Goal: Transaction & Acquisition: Purchase product/service

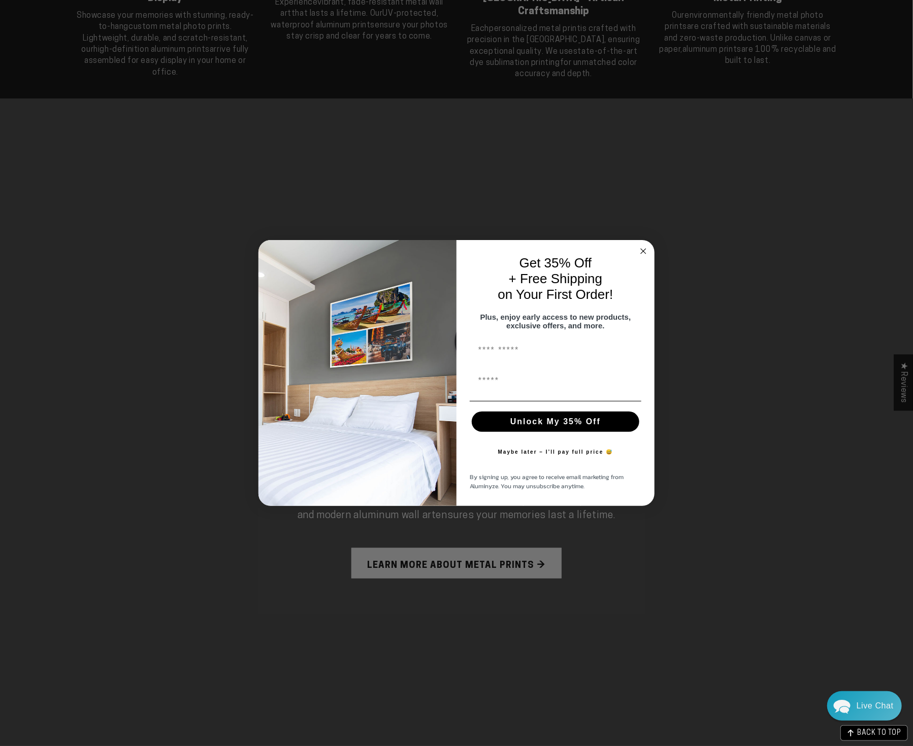
scroll to position [604, 0]
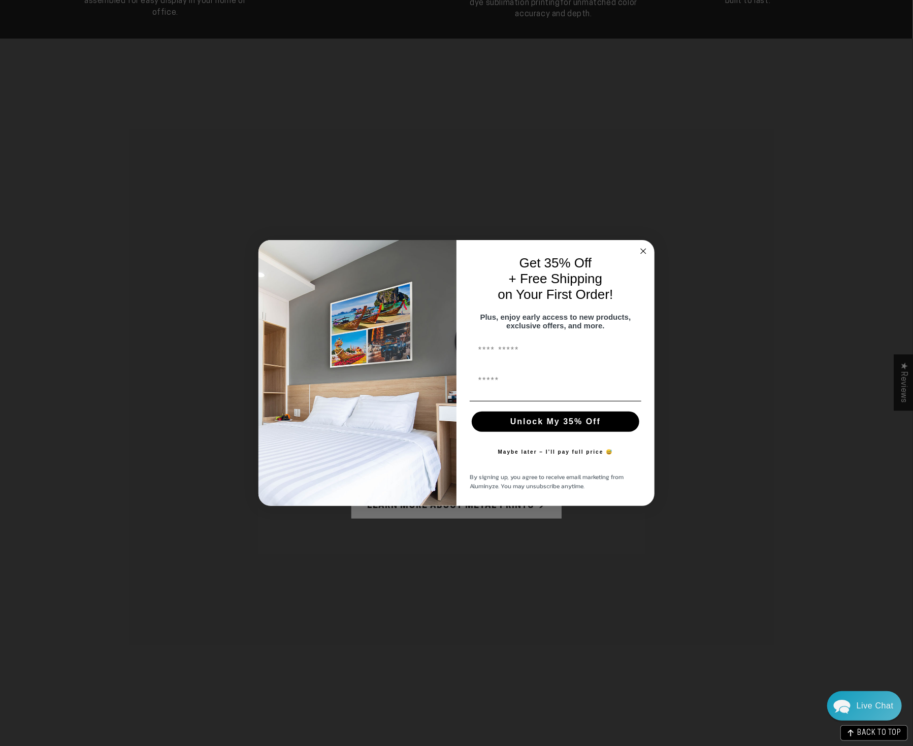
click at [642, 249] on circle "Close dialog" at bounding box center [644, 252] width 12 height 12
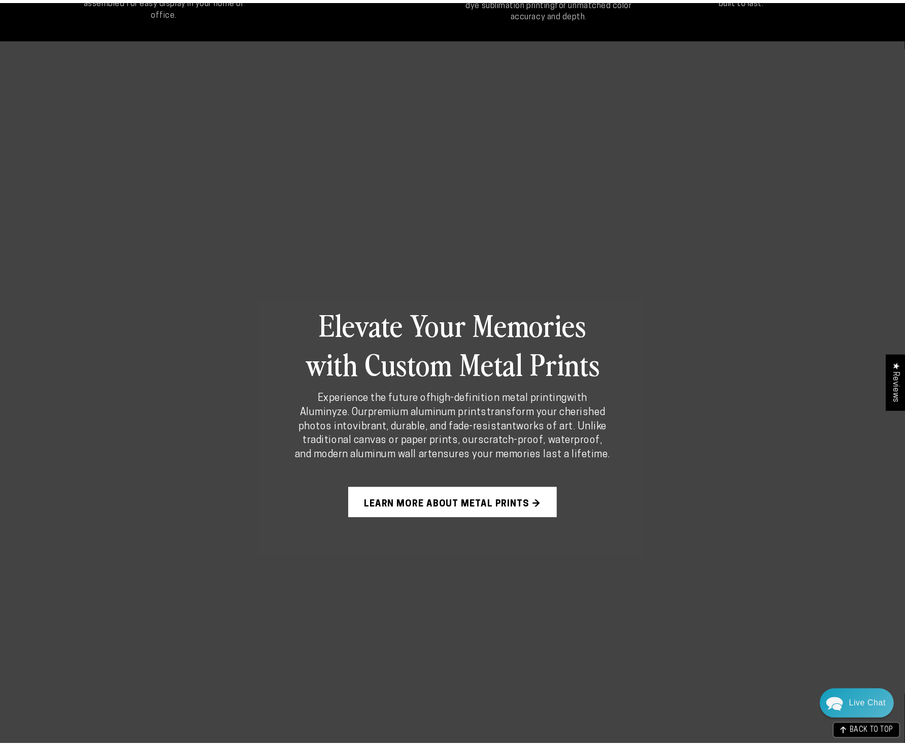
scroll to position [601, 0]
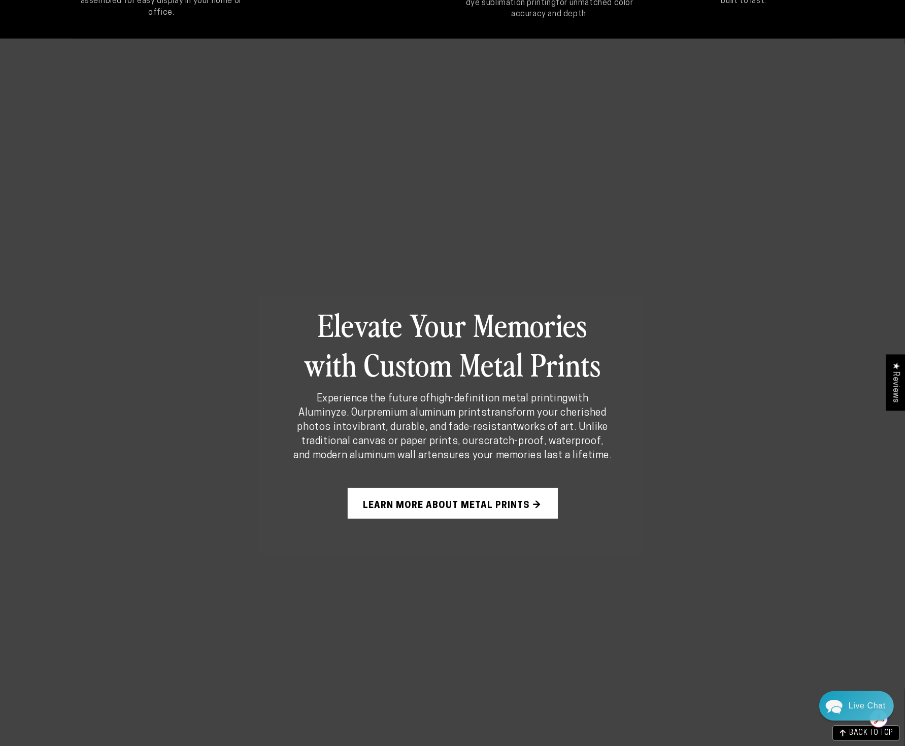
click at [449, 501] on link "Learn More About Metal Prints →" at bounding box center [453, 503] width 210 height 30
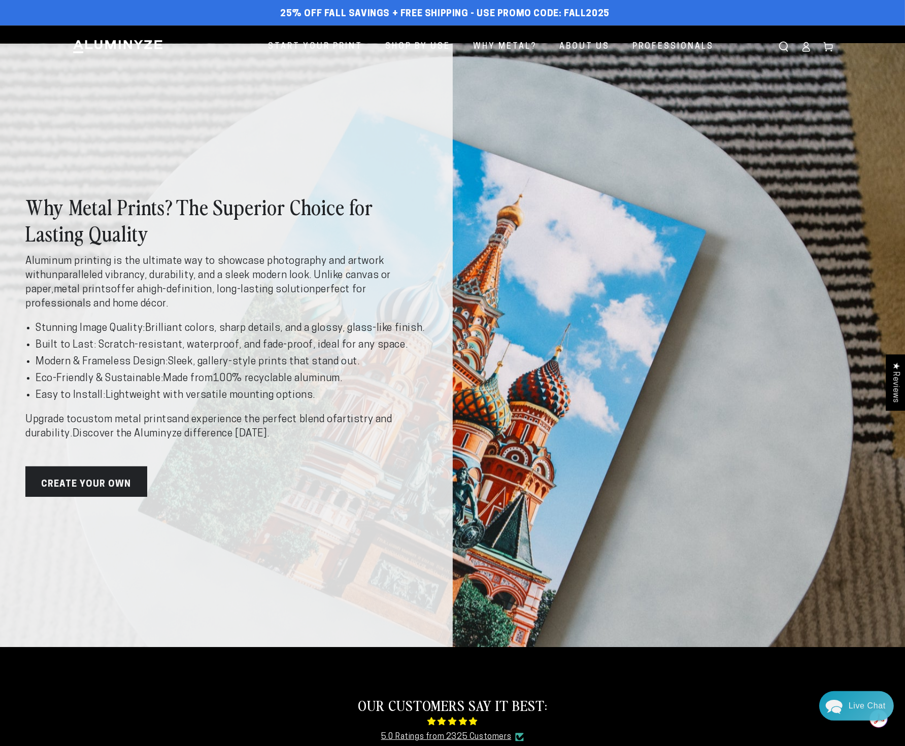
click at [103, 482] on link "Create Your Own" at bounding box center [86, 482] width 122 height 30
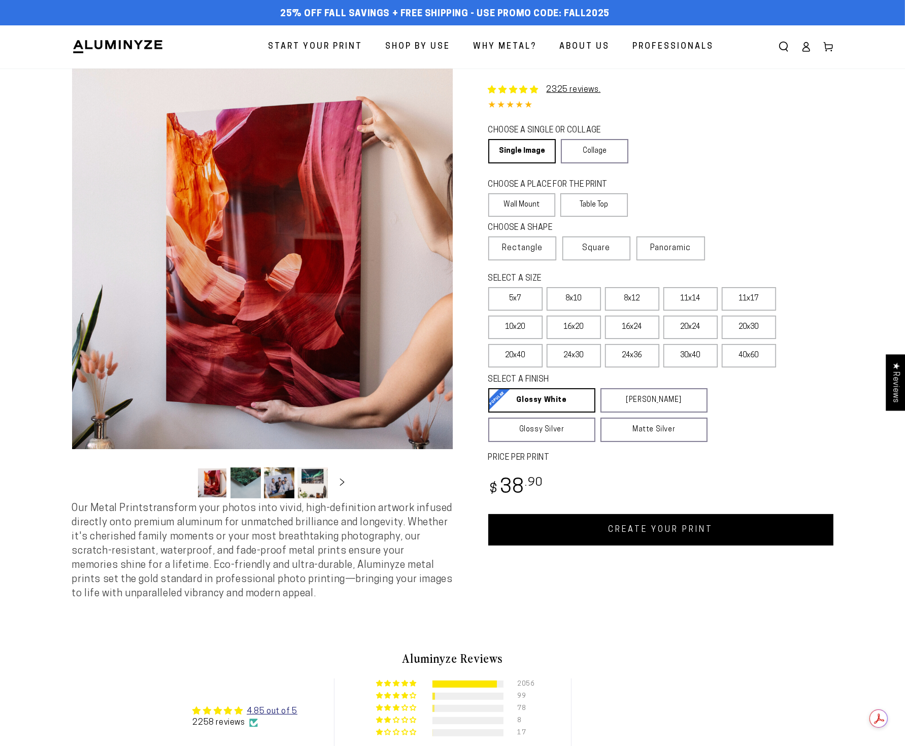
select select "**********"
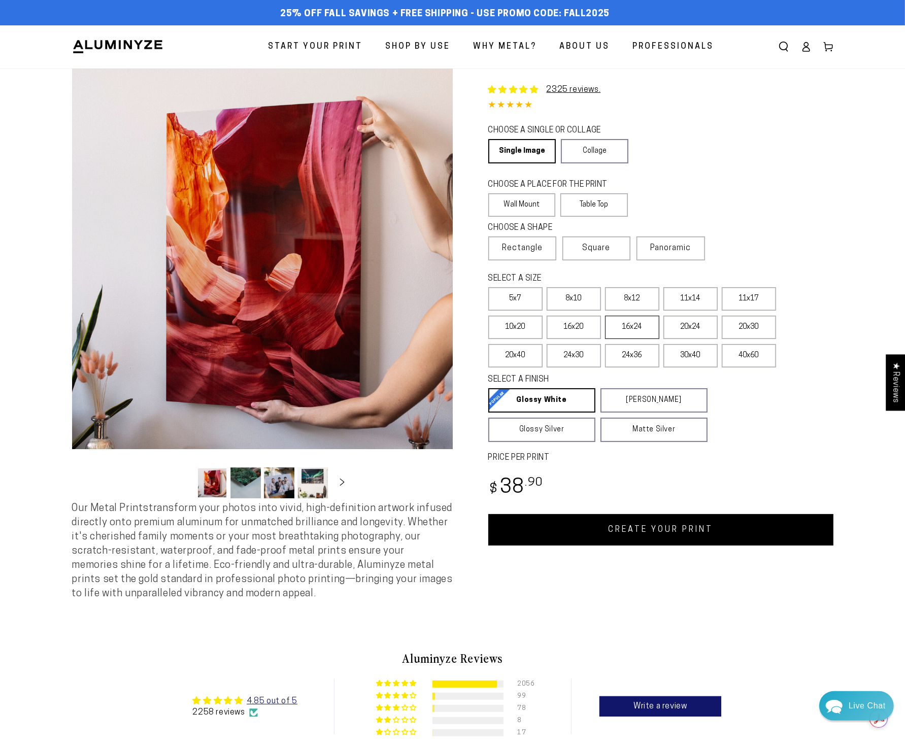
click at [635, 325] on label "16x24" at bounding box center [632, 327] width 54 height 23
click at [571, 329] on label "16x20" at bounding box center [574, 327] width 54 height 23
click at [680, 254] on label "Panoramic" at bounding box center [671, 249] width 68 height 24
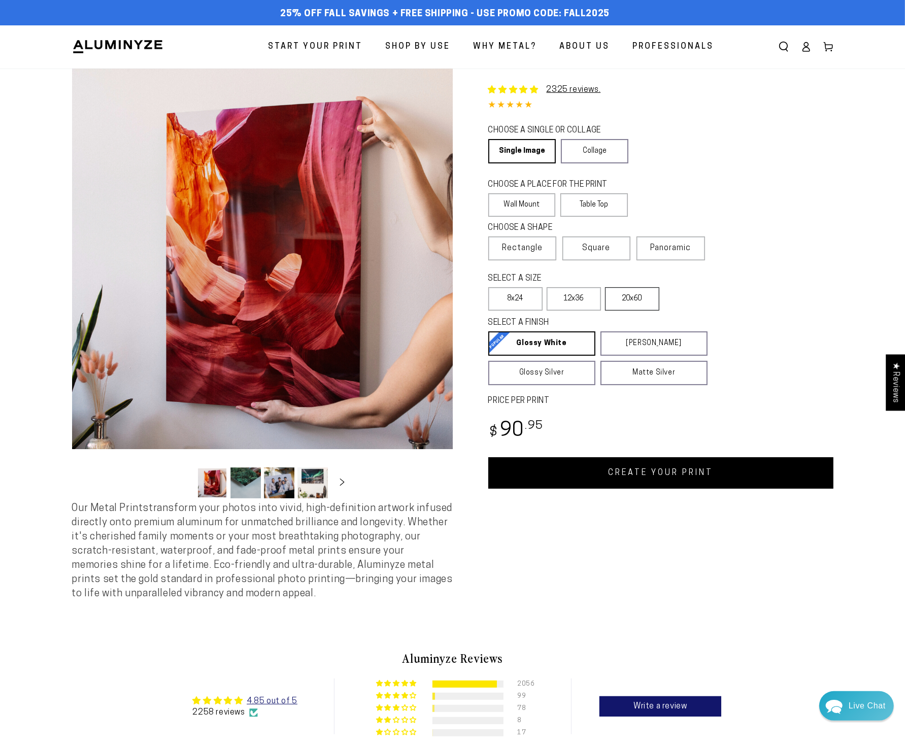
click at [632, 299] on label "20x60" at bounding box center [632, 298] width 54 height 23
click at [538, 252] on span "Rectangle" at bounding box center [522, 248] width 41 height 12
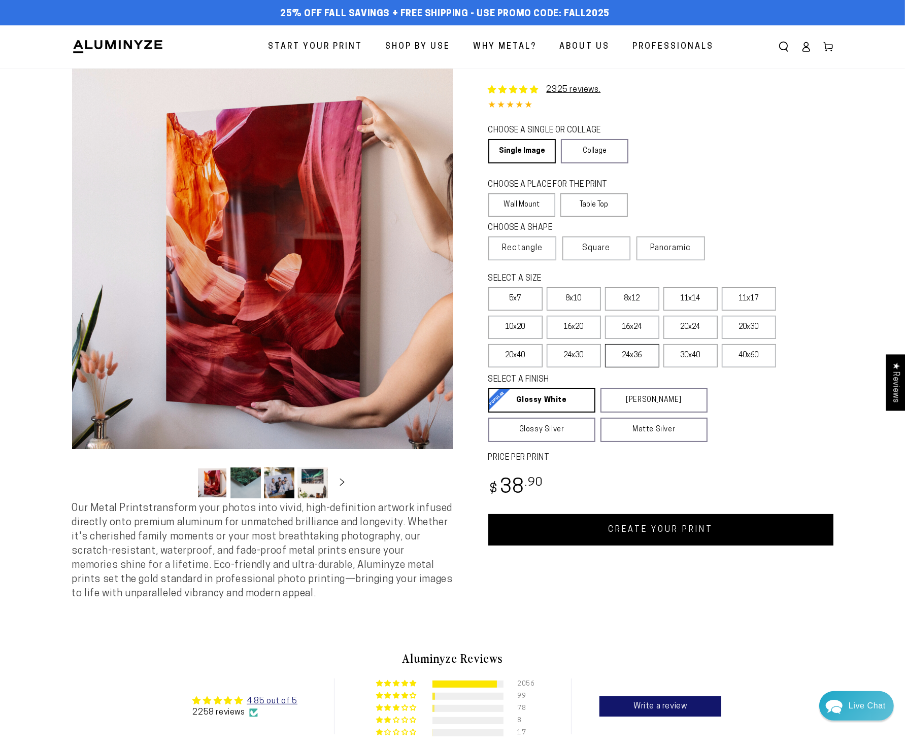
click at [637, 352] on label "24x36" at bounding box center [632, 355] width 54 height 23
click at [739, 355] on label "40x60" at bounding box center [749, 355] width 54 height 23
click at [696, 360] on label "30x40" at bounding box center [691, 355] width 54 height 23
click at [641, 356] on label "24x36" at bounding box center [632, 355] width 54 height 23
